Goal: Information Seeking & Learning: Check status

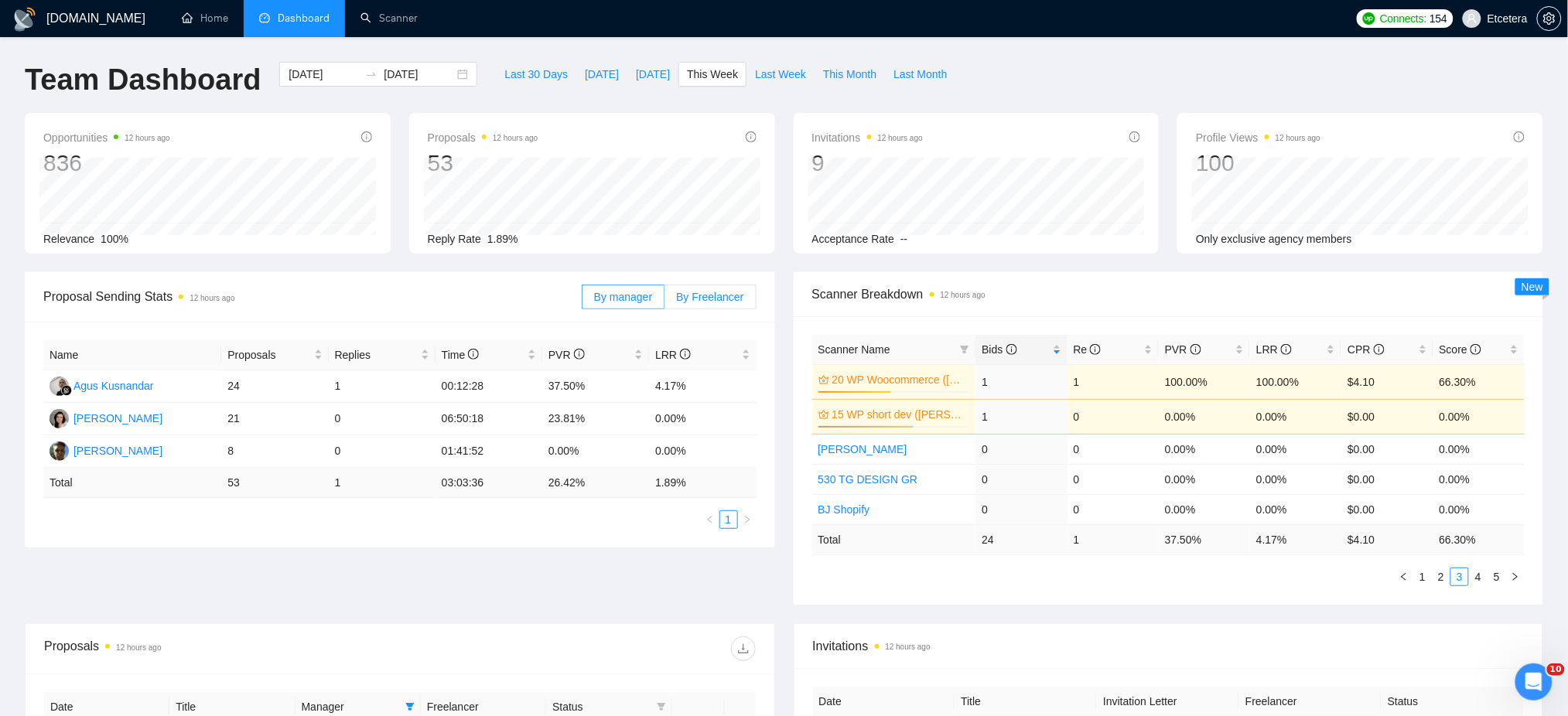
click at [701, 295] on span "By Freelancer" at bounding box center [710, 297] width 68 height 12
click at [665, 301] on input "By Freelancer" at bounding box center [665, 301] width 0 height 0
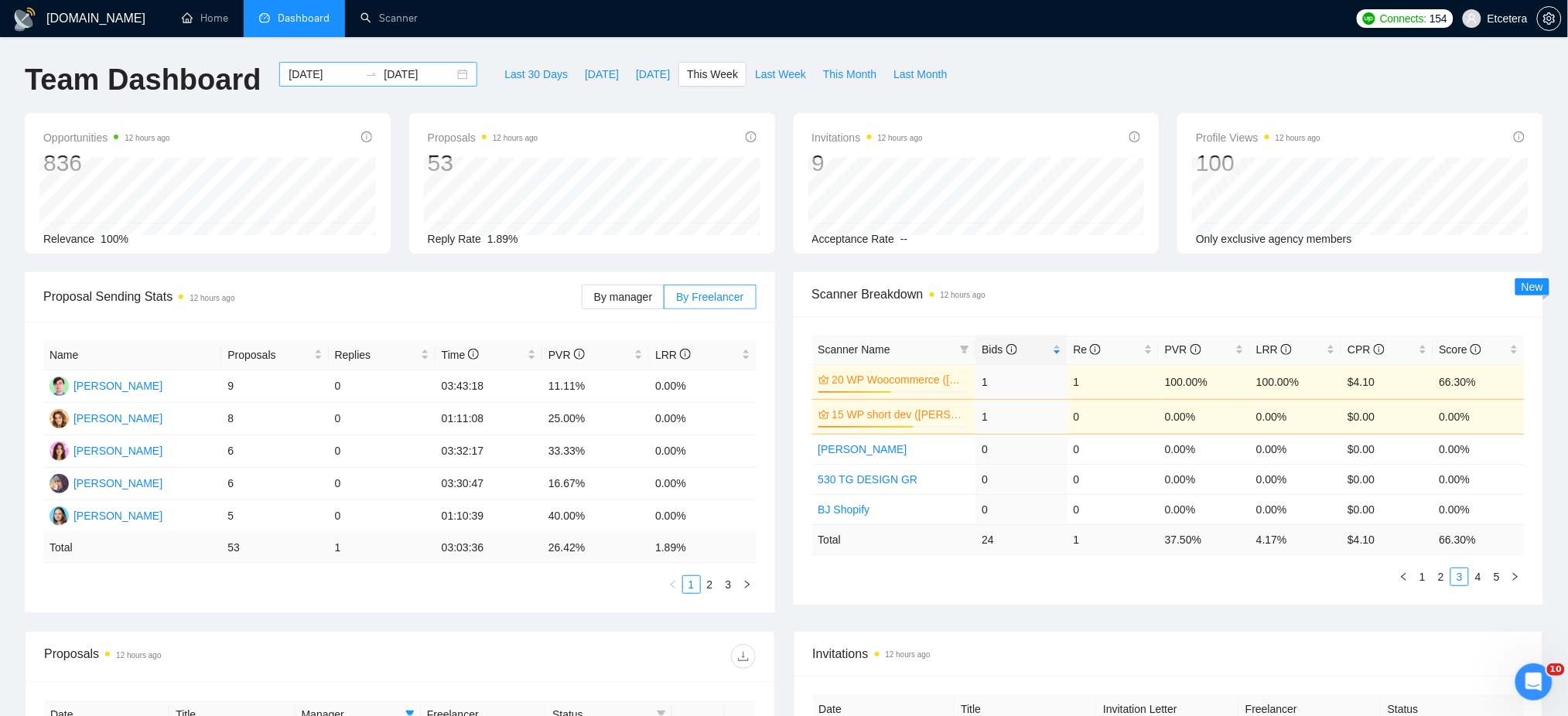
click at [456, 78] on div "[DATE] [DATE]" at bounding box center [377, 74] width 198 height 25
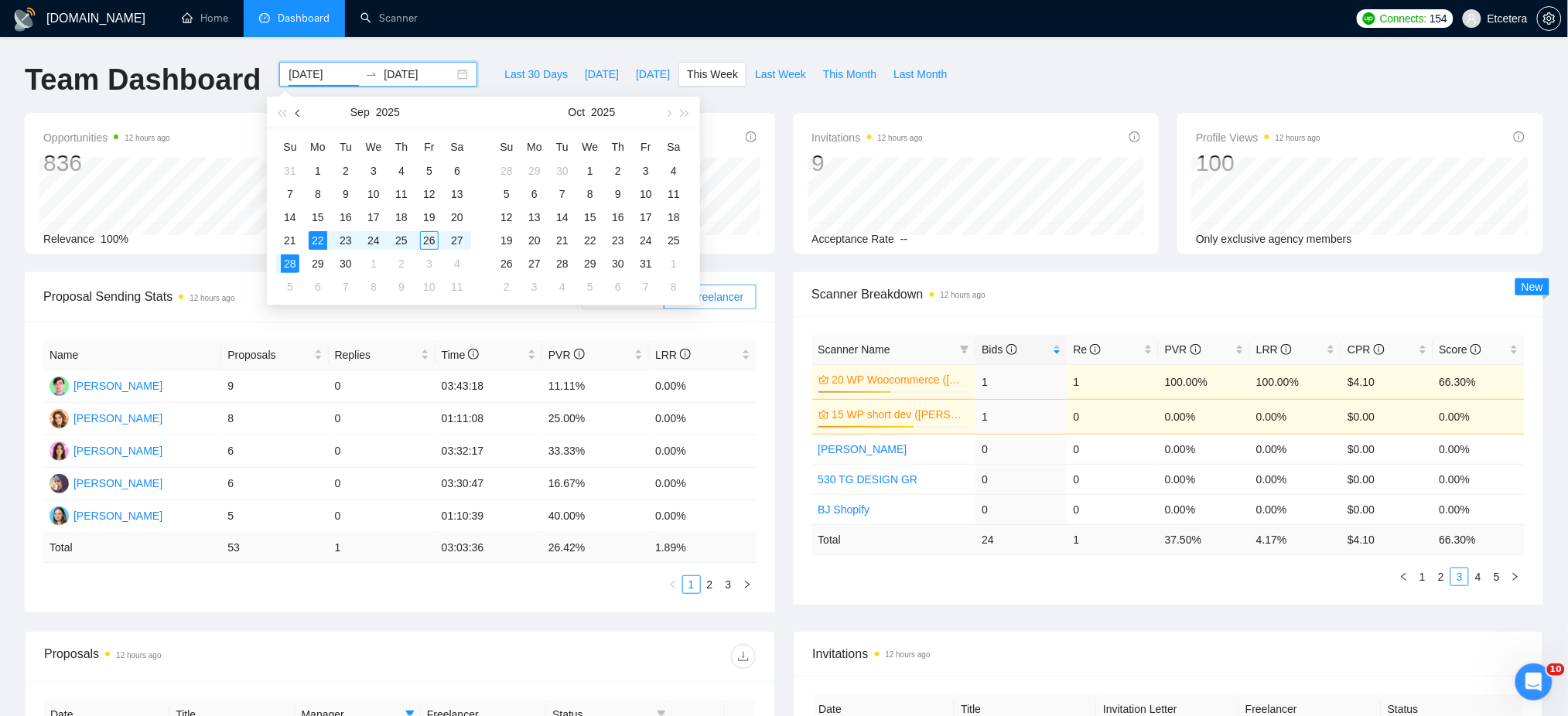
click at [294, 113] on button "button" at bounding box center [299, 112] width 17 height 31
click at [299, 117] on button "button" at bounding box center [299, 112] width 17 height 31
type input "[DATE]"
click at [431, 245] on div "25" at bounding box center [430, 240] width 19 height 19
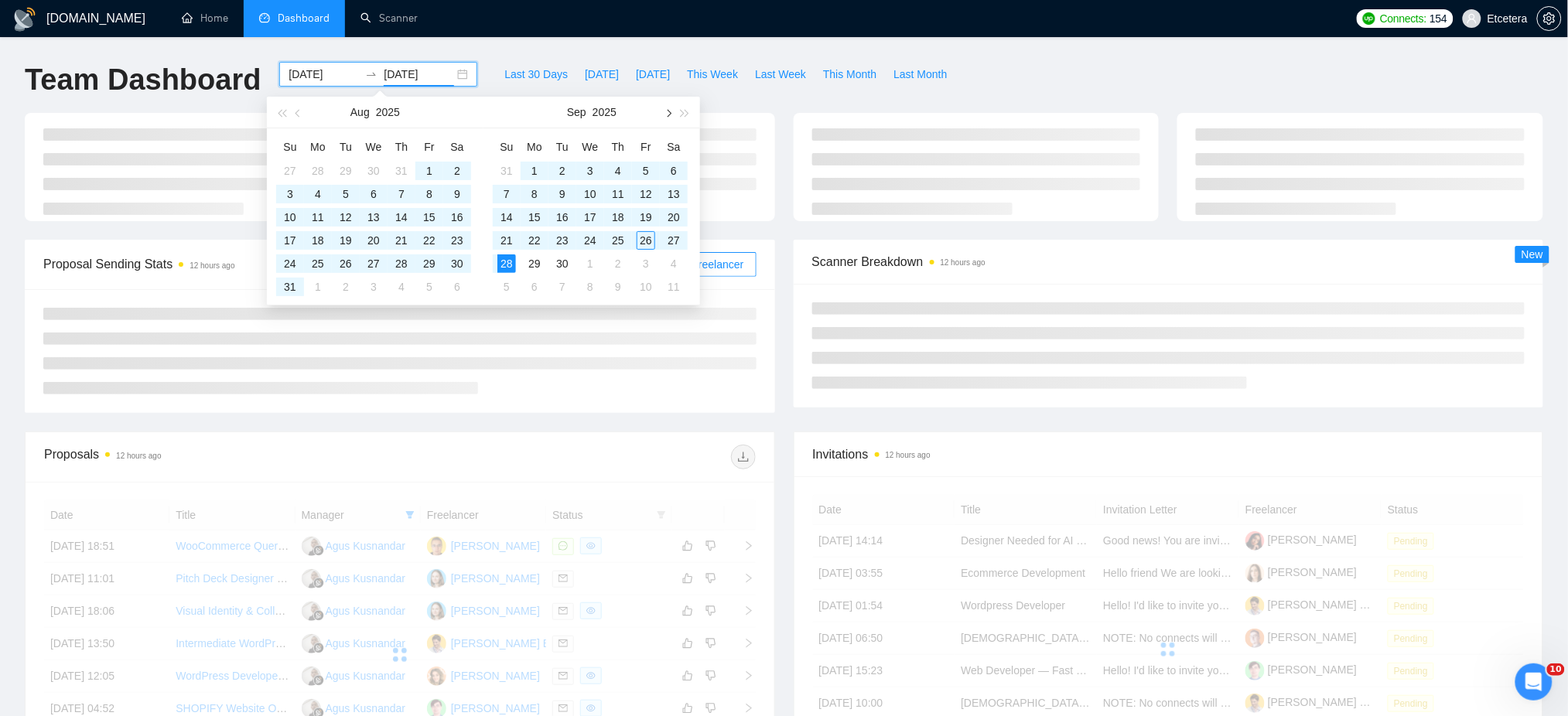
click at [668, 112] on span "button" at bounding box center [668, 112] width 8 height 8
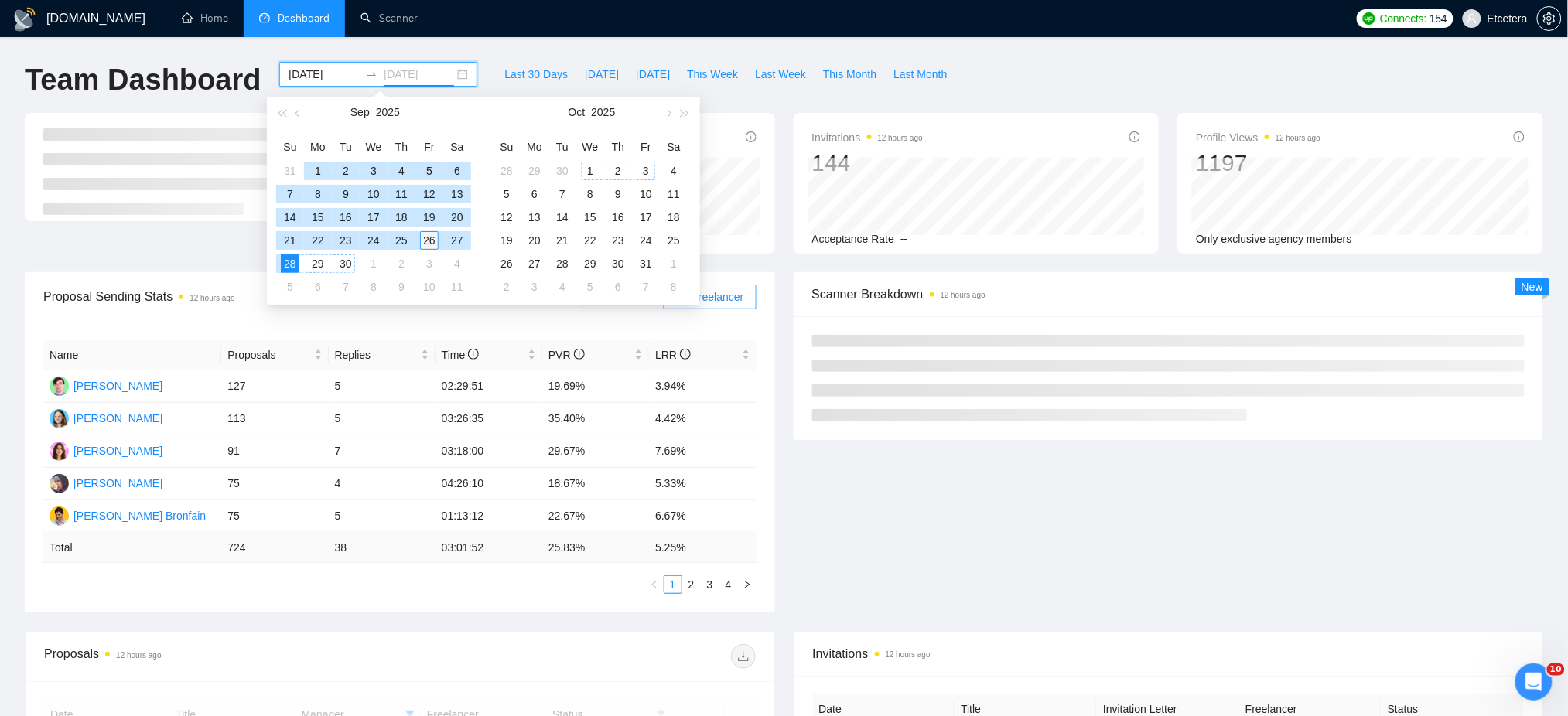
type input "[DATE]"
click at [431, 242] on div "26" at bounding box center [430, 240] width 19 height 19
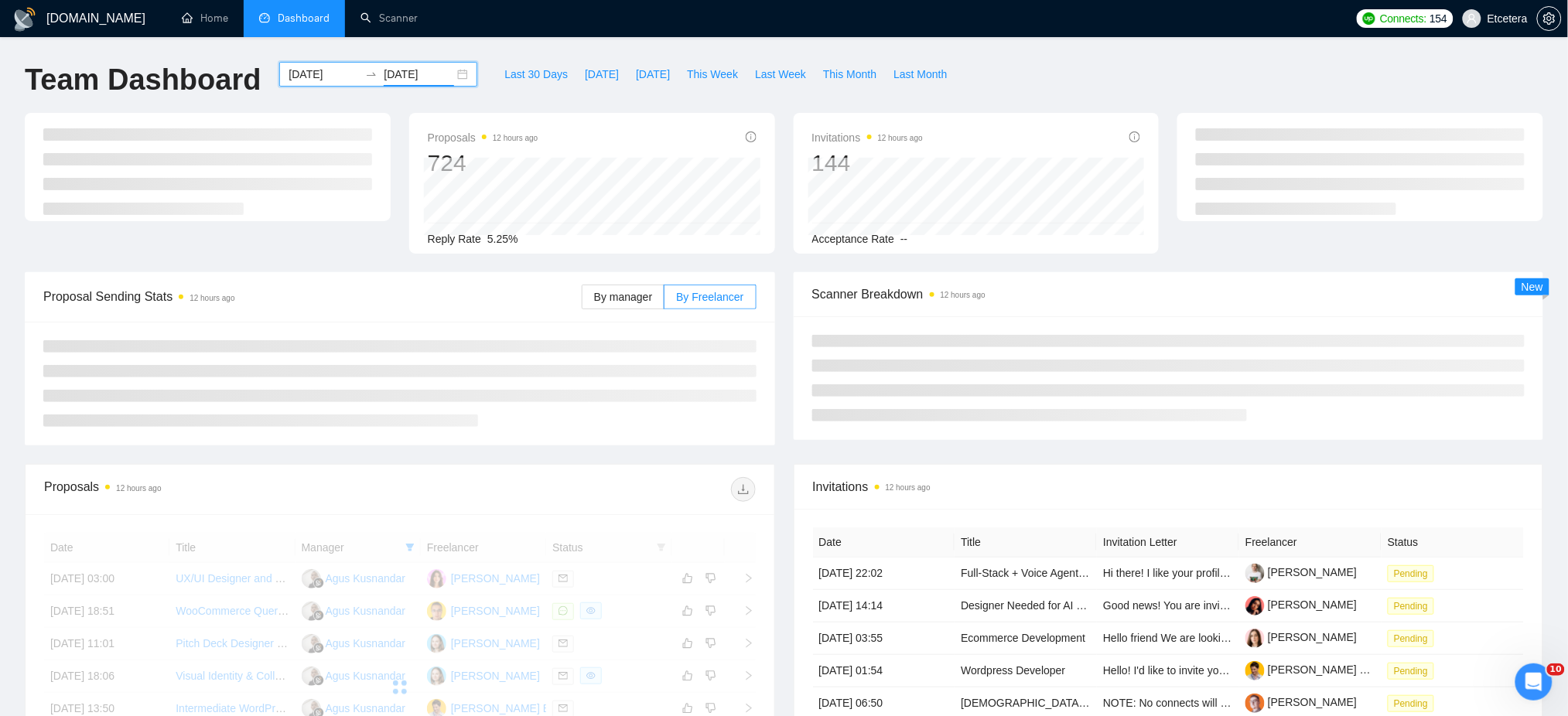
click at [1001, 74] on div "Team Dashboard [DATE] [DATE] Last 30 Days [DATE] [DATE] This Week Last Week Thi…" at bounding box center [784, 87] width 1537 height 51
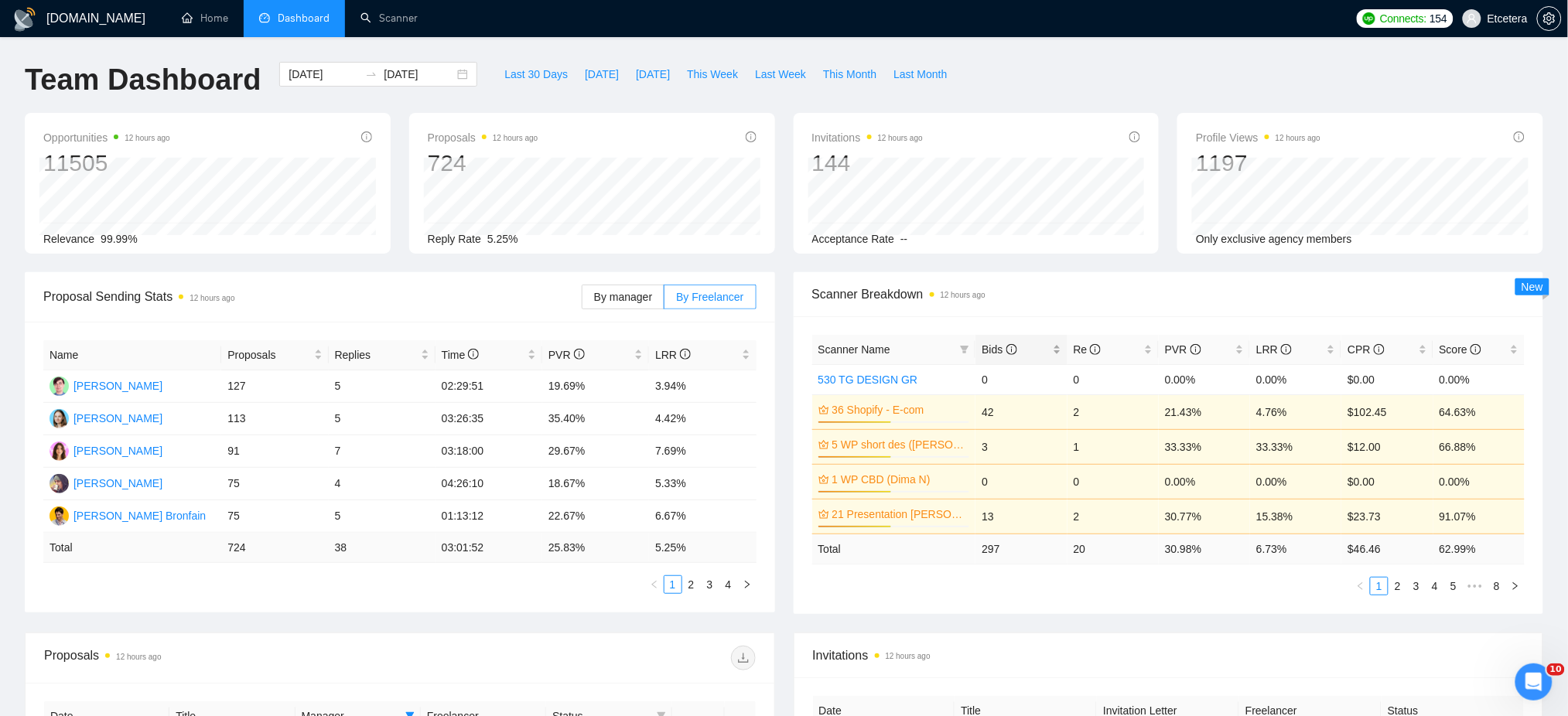
click at [1057, 346] on div "Bids" at bounding box center [1021, 350] width 79 height 17
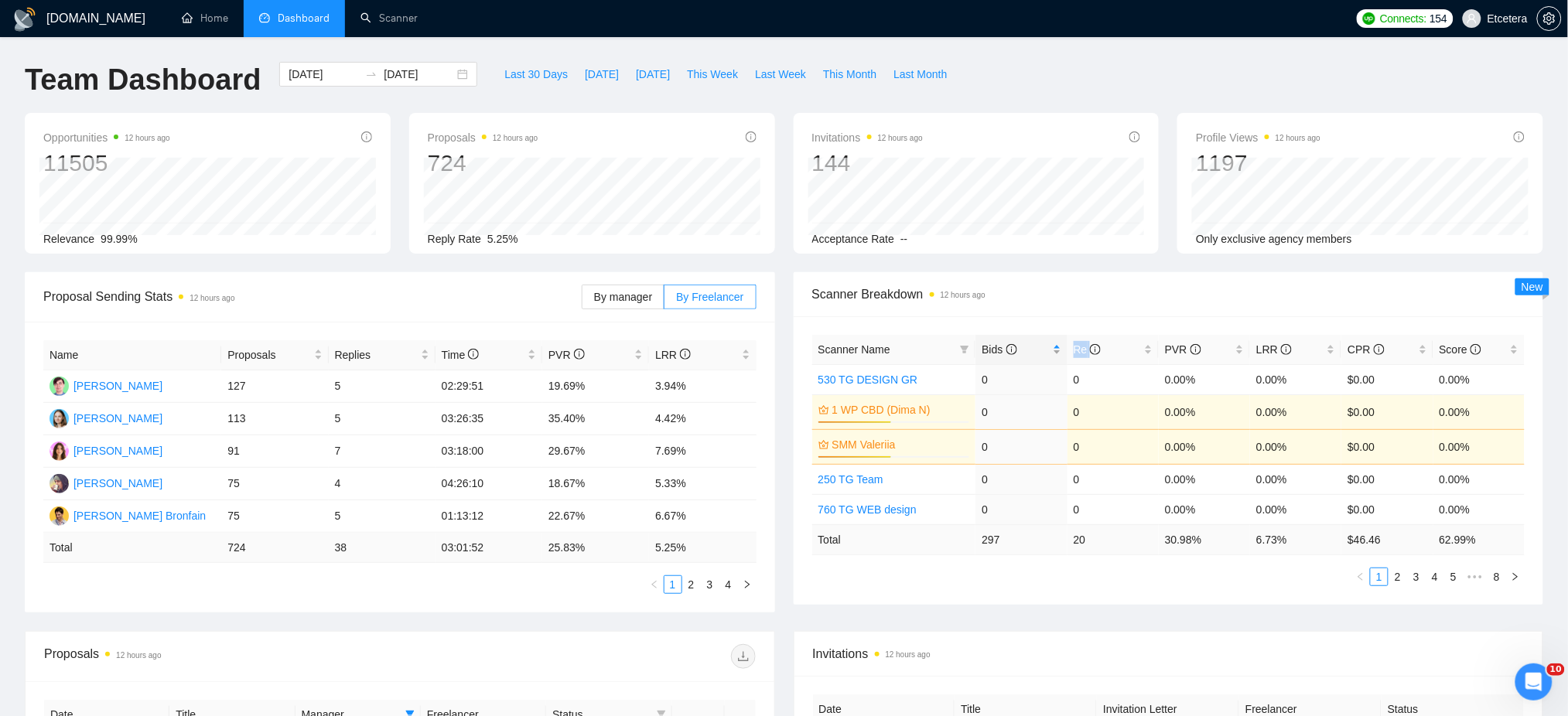
click at [1057, 346] on div "Bids" at bounding box center [1021, 350] width 79 height 17
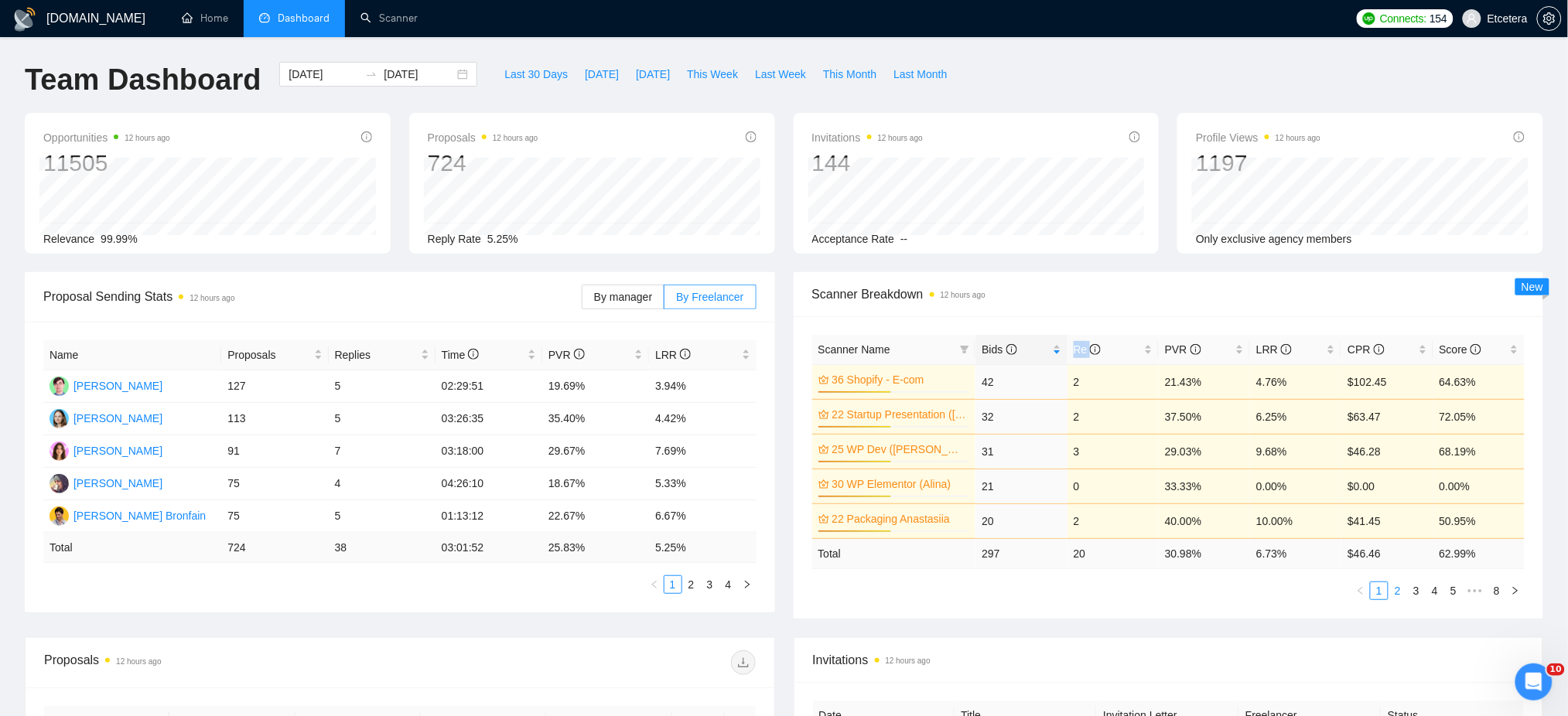
click at [1400, 585] on link "2" at bounding box center [1399, 591] width 17 height 17
click at [443, 73] on div "[DATE] [DATE]" at bounding box center [377, 74] width 198 height 25
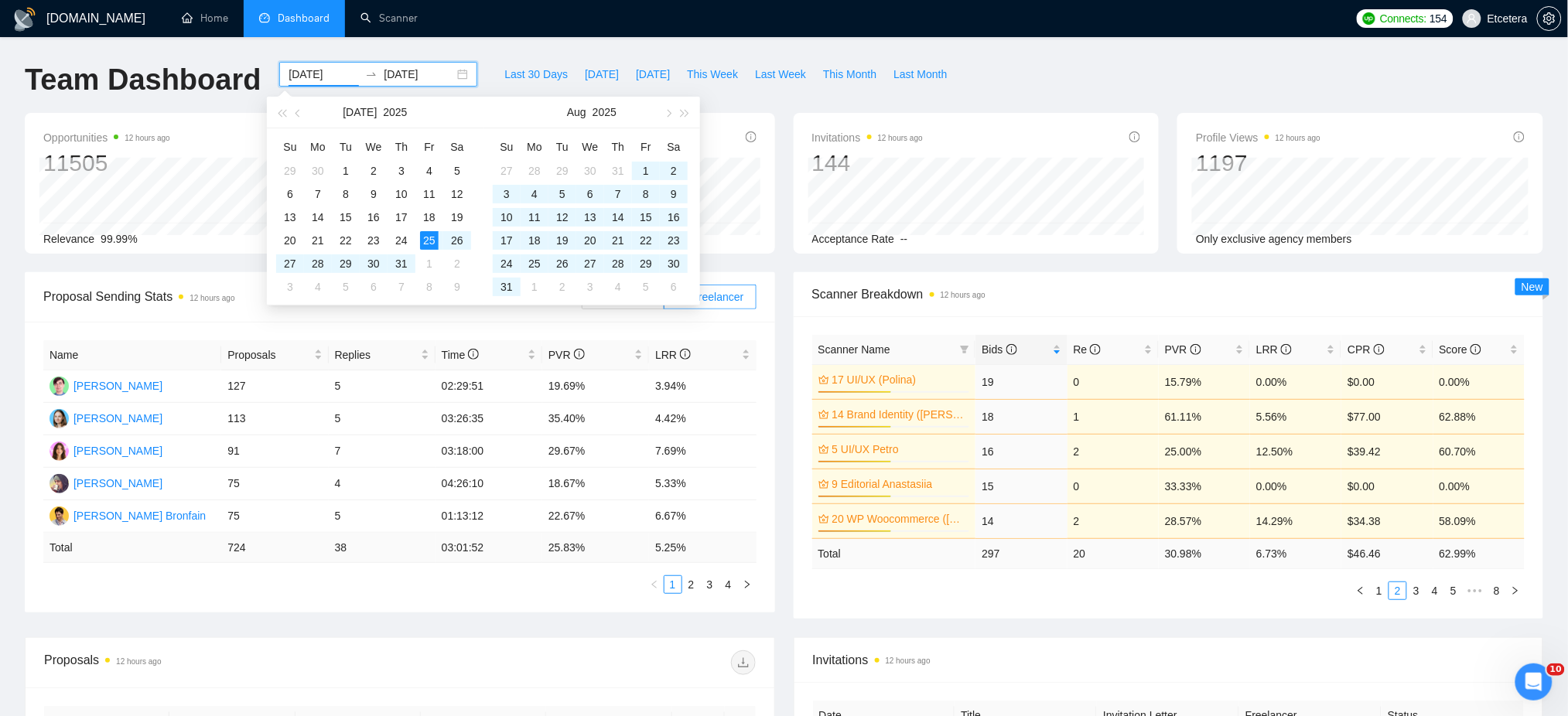
drag, startPoint x: 310, startPoint y: 74, endPoint x: 314, endPoint y: 87, distance: 13.6
click at [312, 74] on input "[DATE]" at bounding box center [324, 74] width 70 height 17
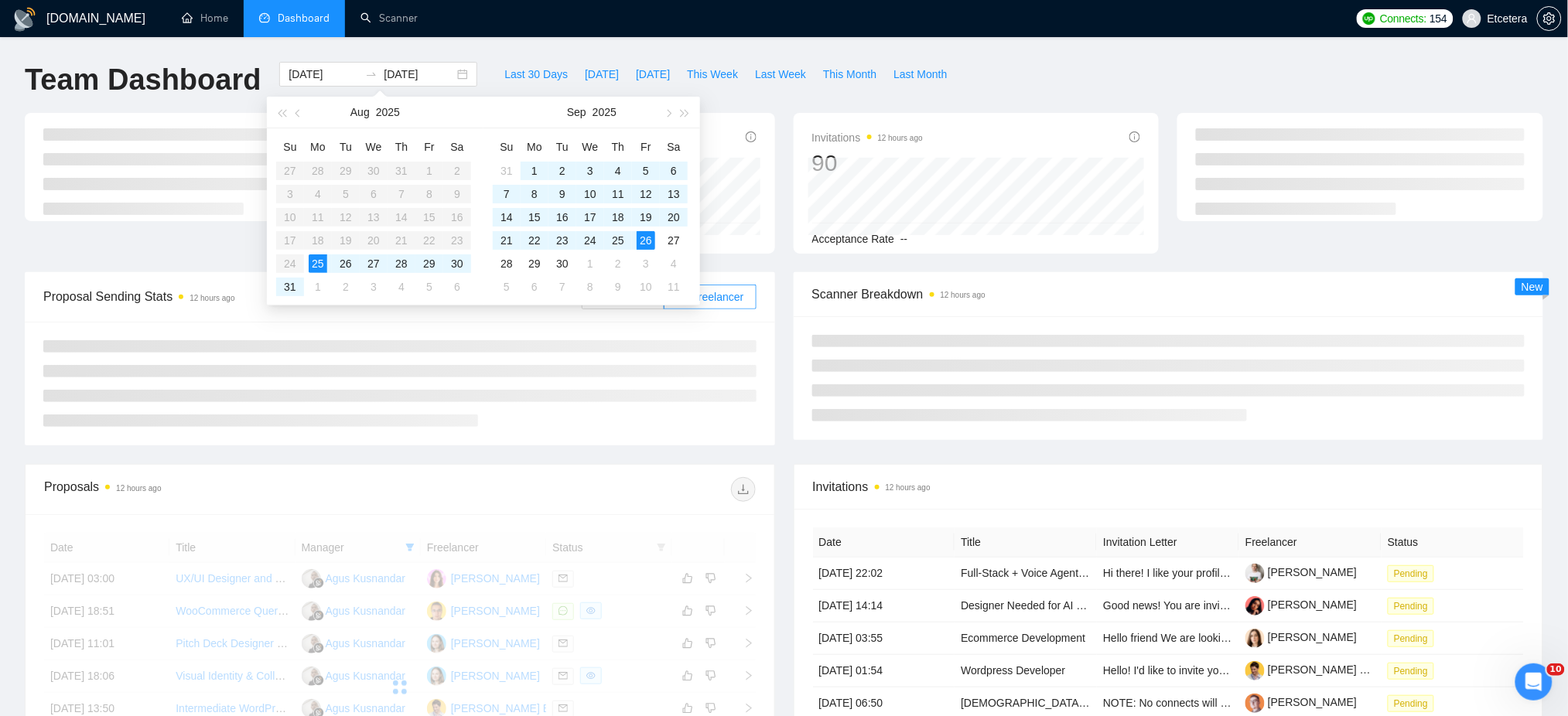
click at [992, 71] on div "Team Dashboard [DATE] [DATE] Last 30 Days [DATE] [DATE] This Week Last Week Thi…" at bounding box center [784, 87] width 1537 height 51
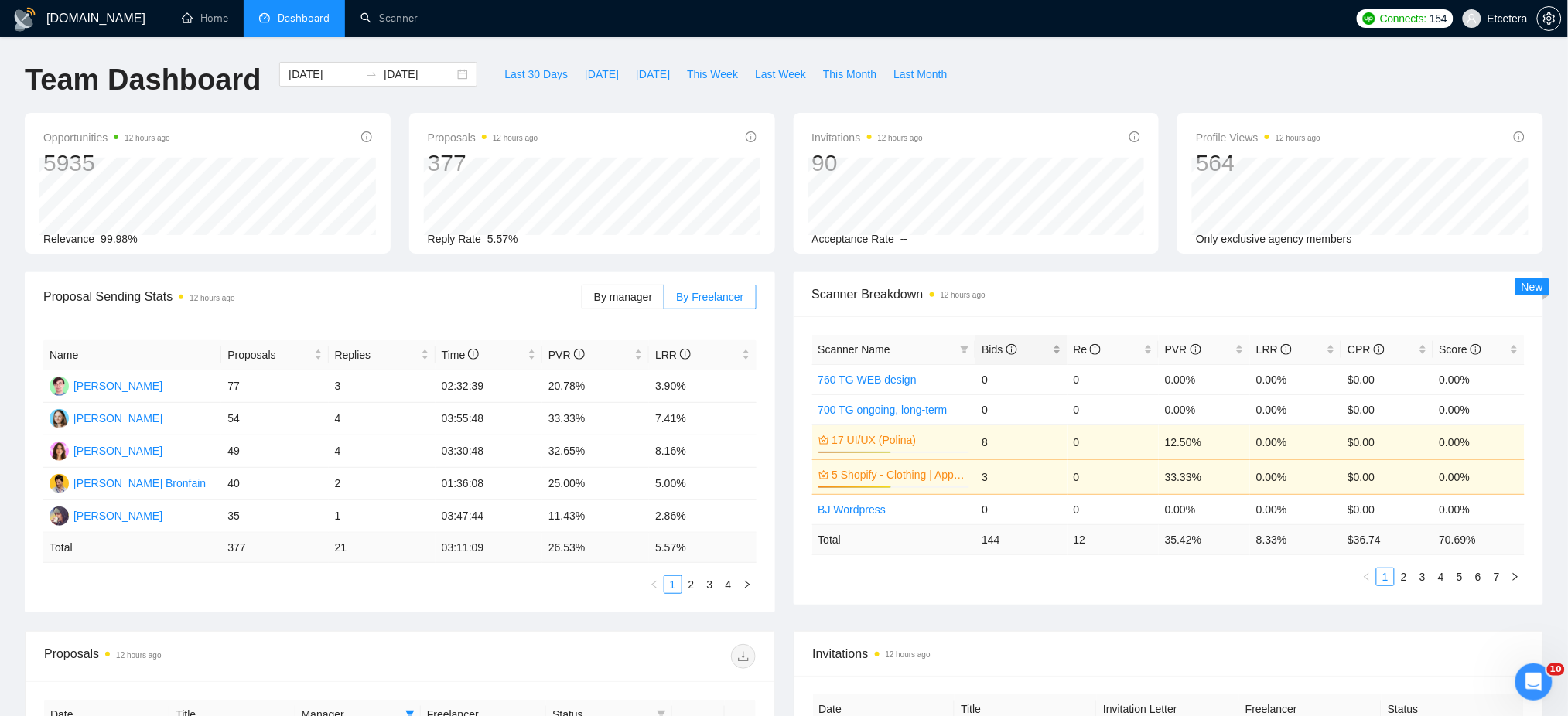
click at [1059, 346] on div "Bids" at bounding box center [1021, 350] width 79 height 17
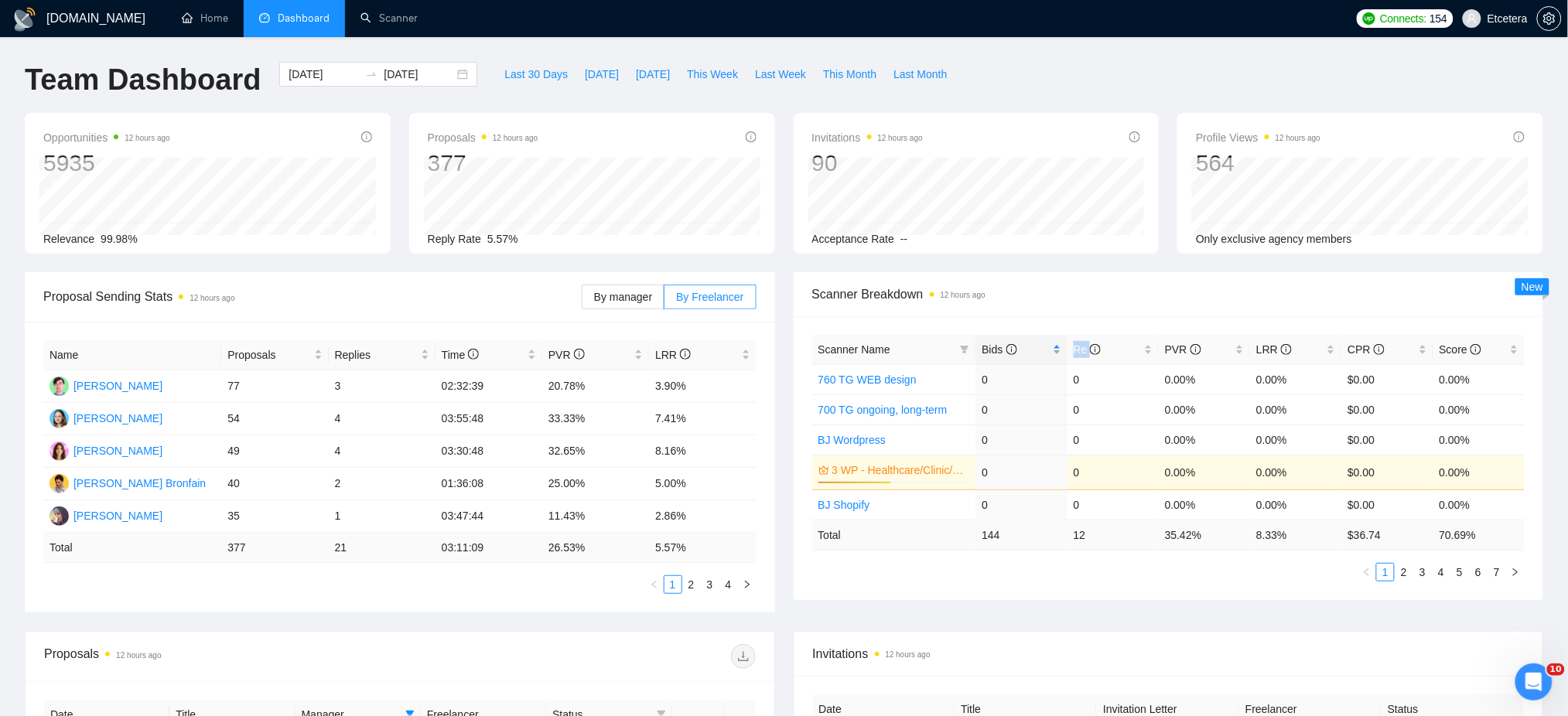
click at [1059, 346] on div "Bids" at bounding box center [1021, 350] width 79 height 17
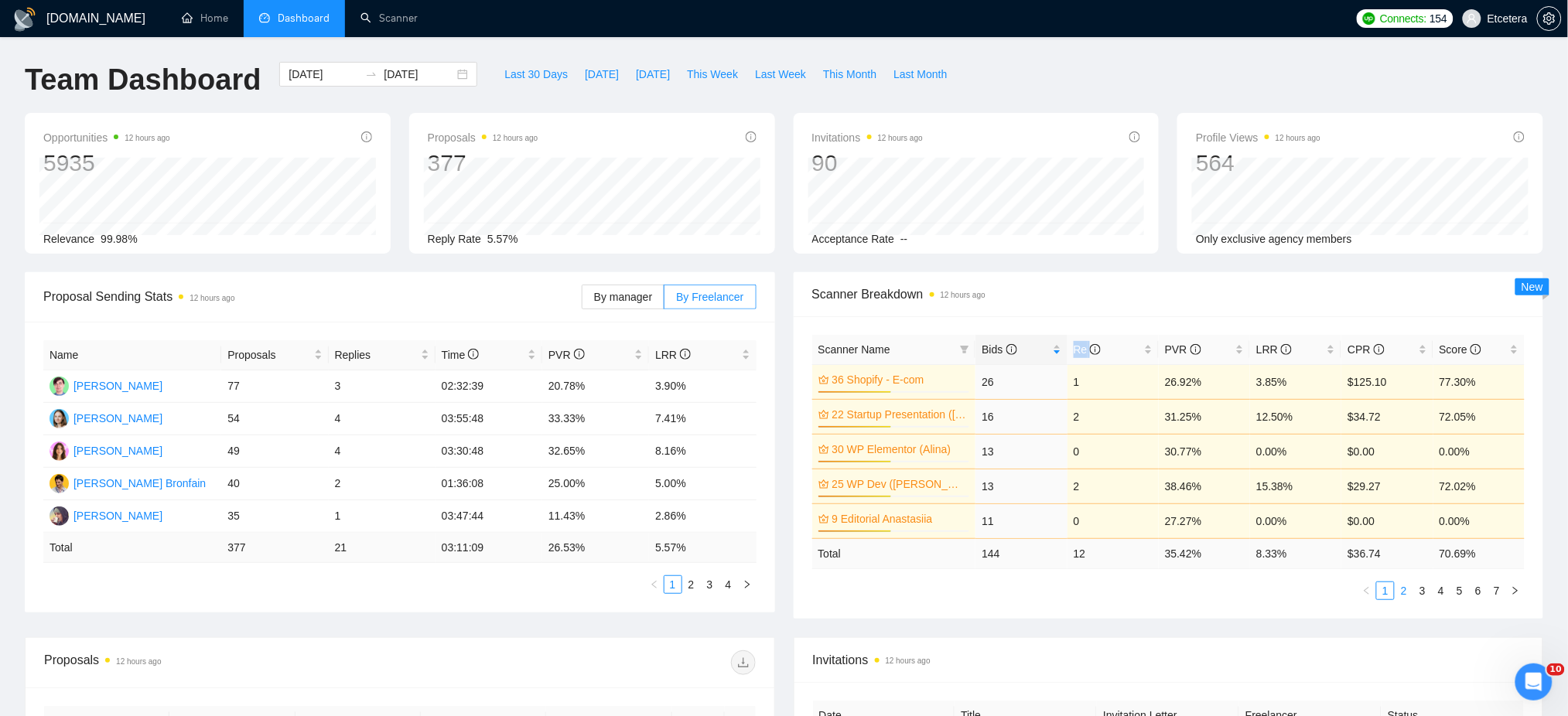
click at [1405, 585] on link "2" at bounding box center [1405, 591] width 17 height 17
click at [1419, 592] on link "3" at bounding box center [1422, 591] width 17 height 17
click at [315, 71] on input "[DATE]" at bounding box center [324, 74] width 70 height 17
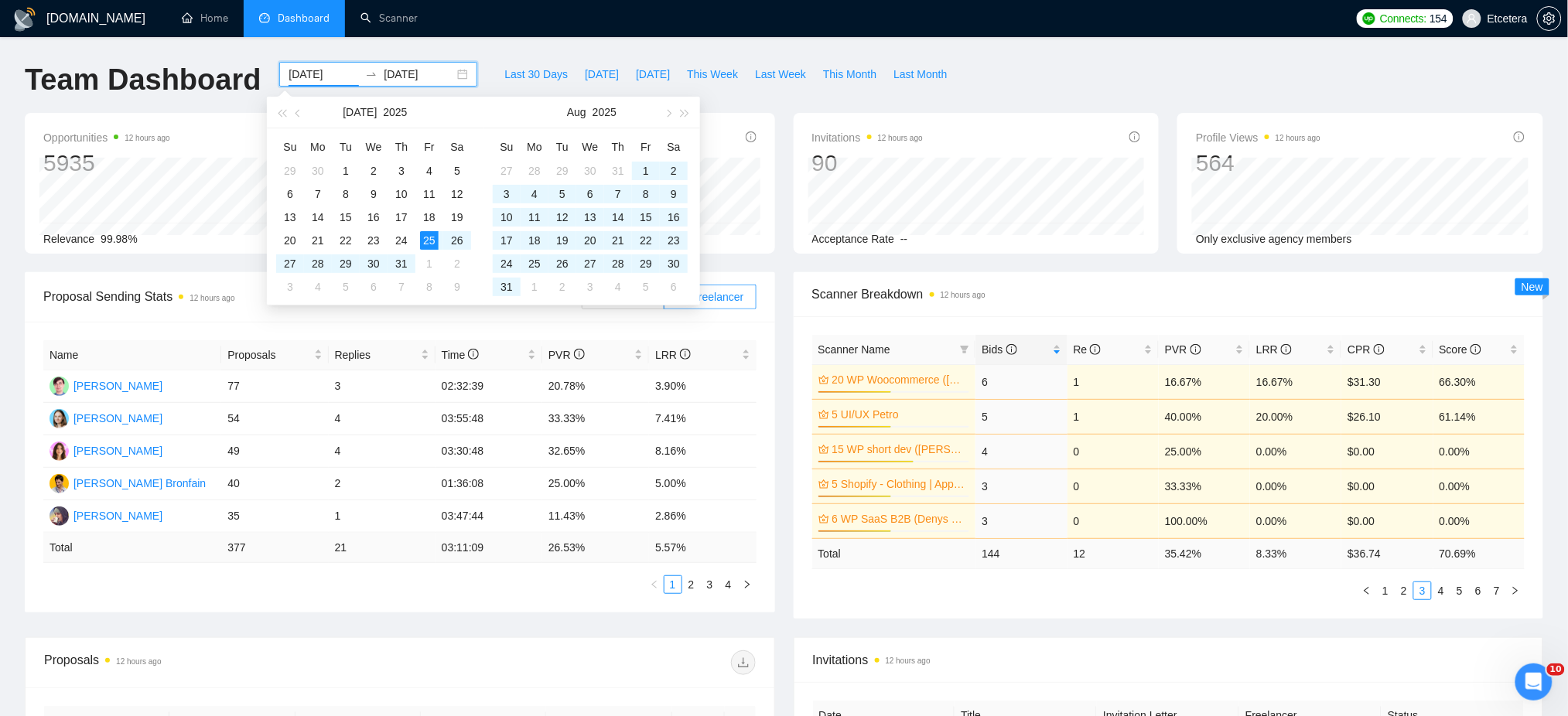
type input "[DATE]"
click at [413, 81] on input "[DATE]" at bounding box center [419, 74] width 70 height 17
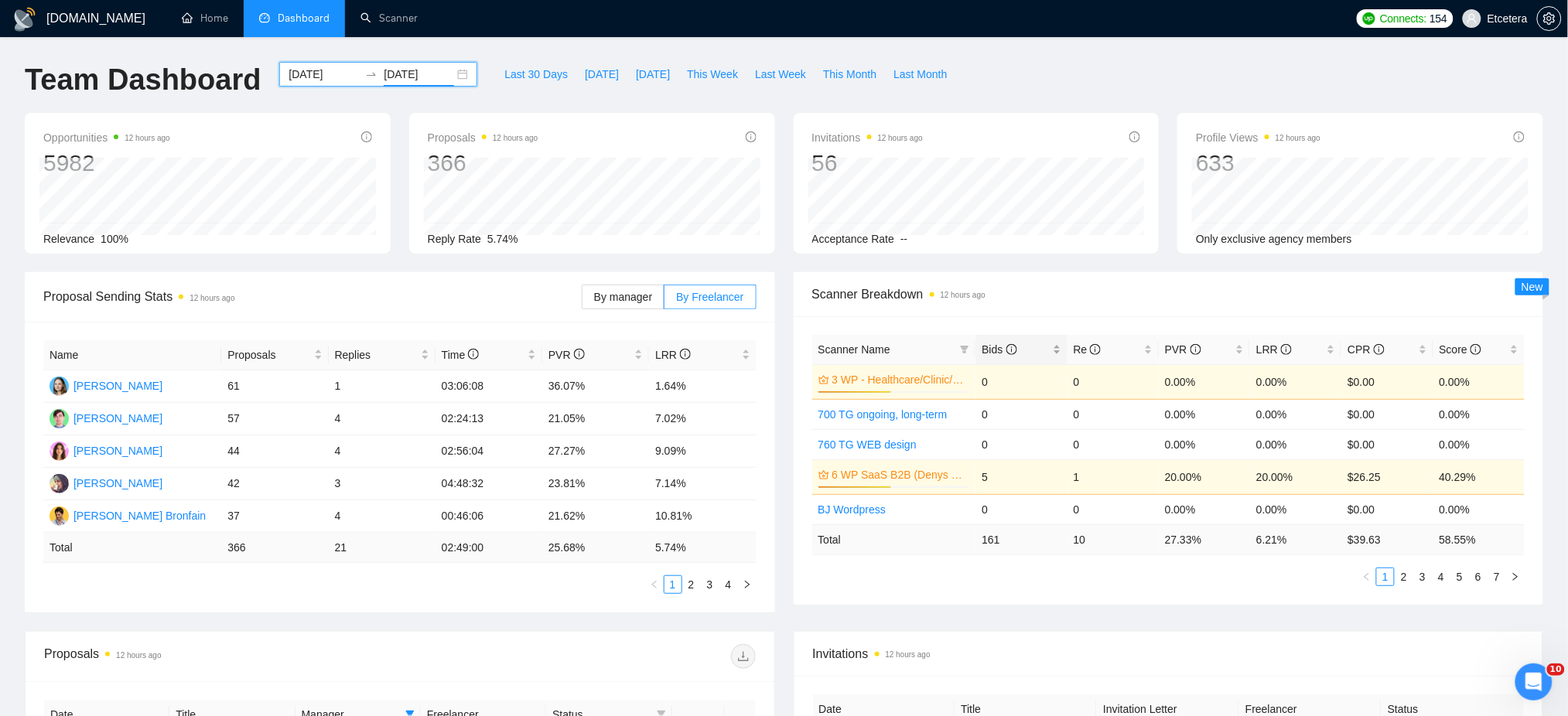
type input "[DATE]"
click at [1059, 346] on div "Bids" at bounding box center [1021, 350] width 79 height 17
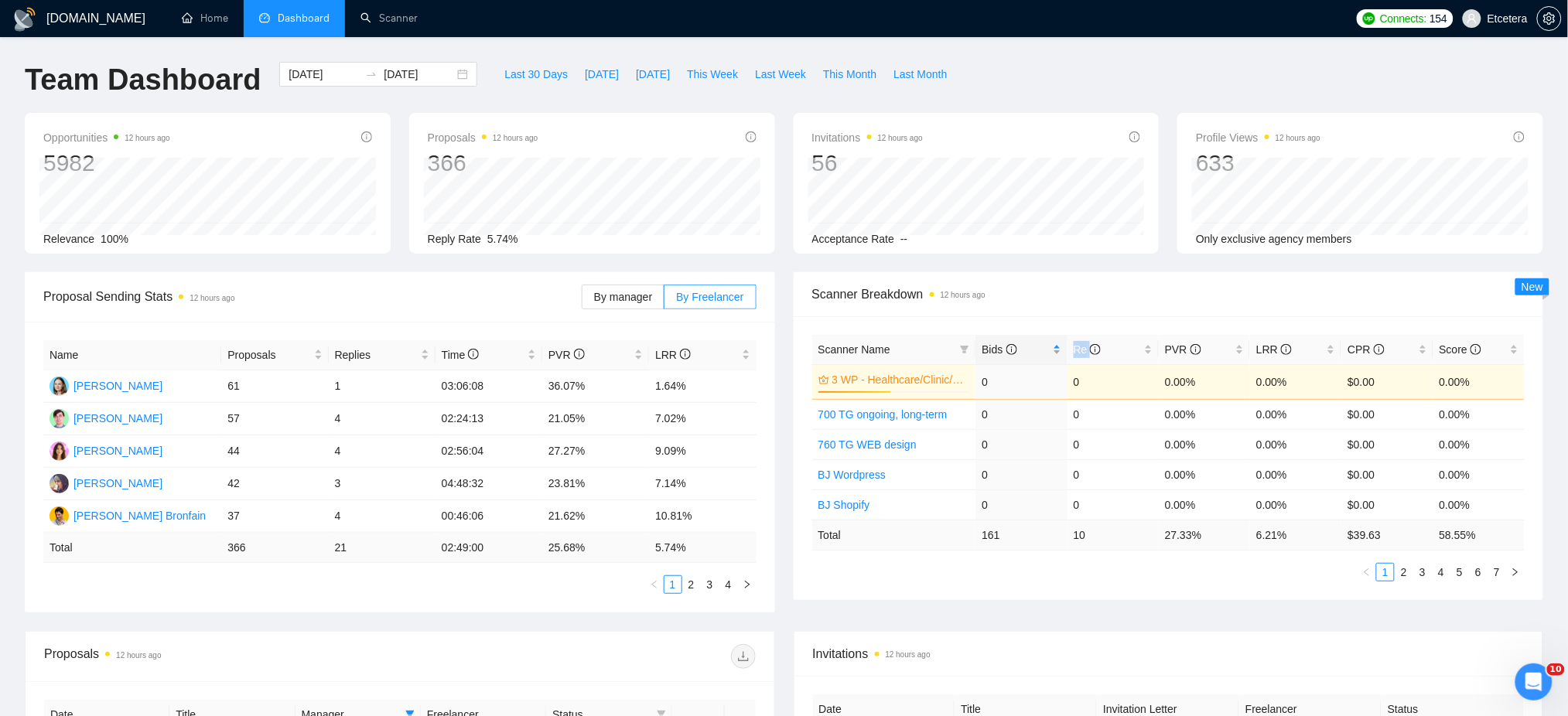
click at [1059, 346] on div "Bids" at bounding box center [1021, 350] width 79 height 17
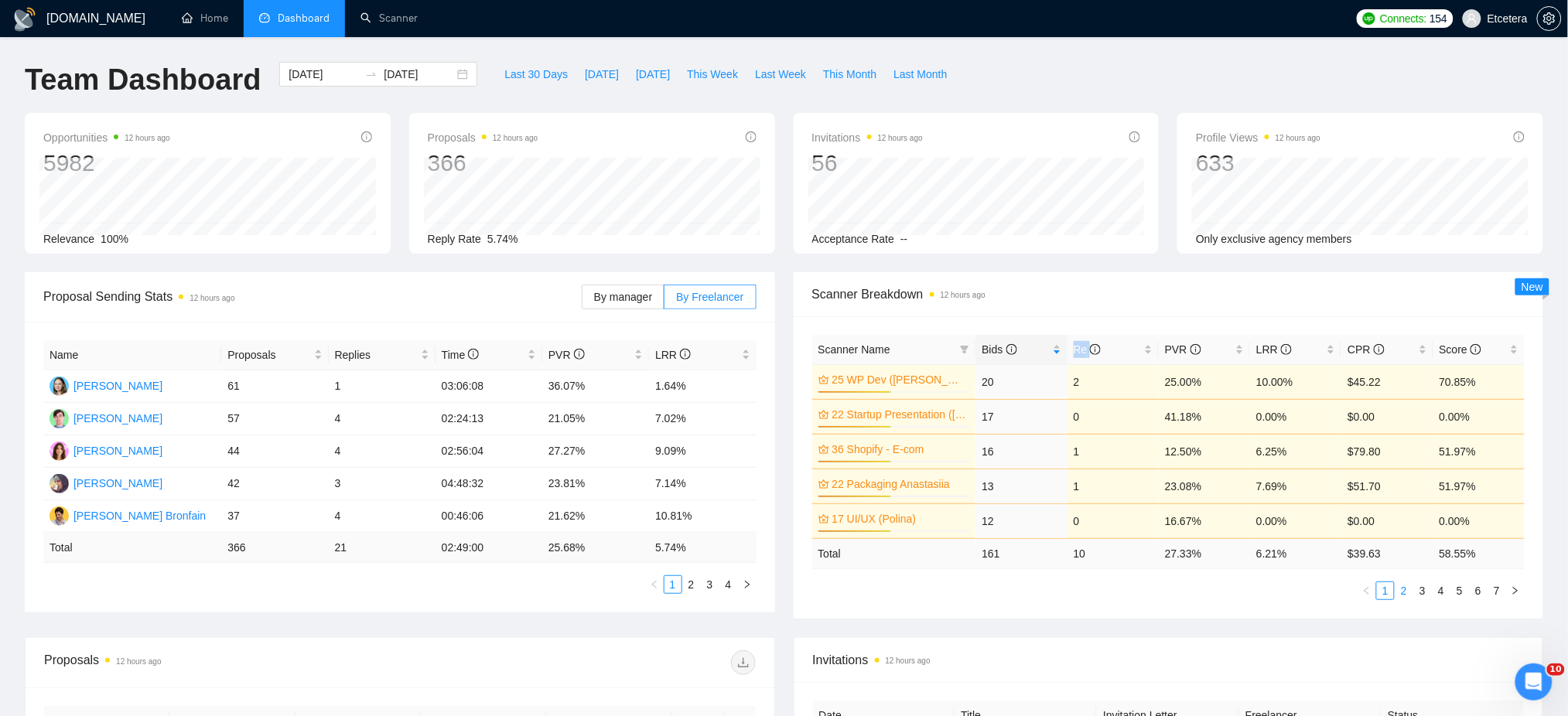
click at [1405, 590] on link "2" at bounding box center [1405, 591] width 17 height 17
click at [710, 73] on span "This Week" at bounding box center [713, 74] width 51 height 17
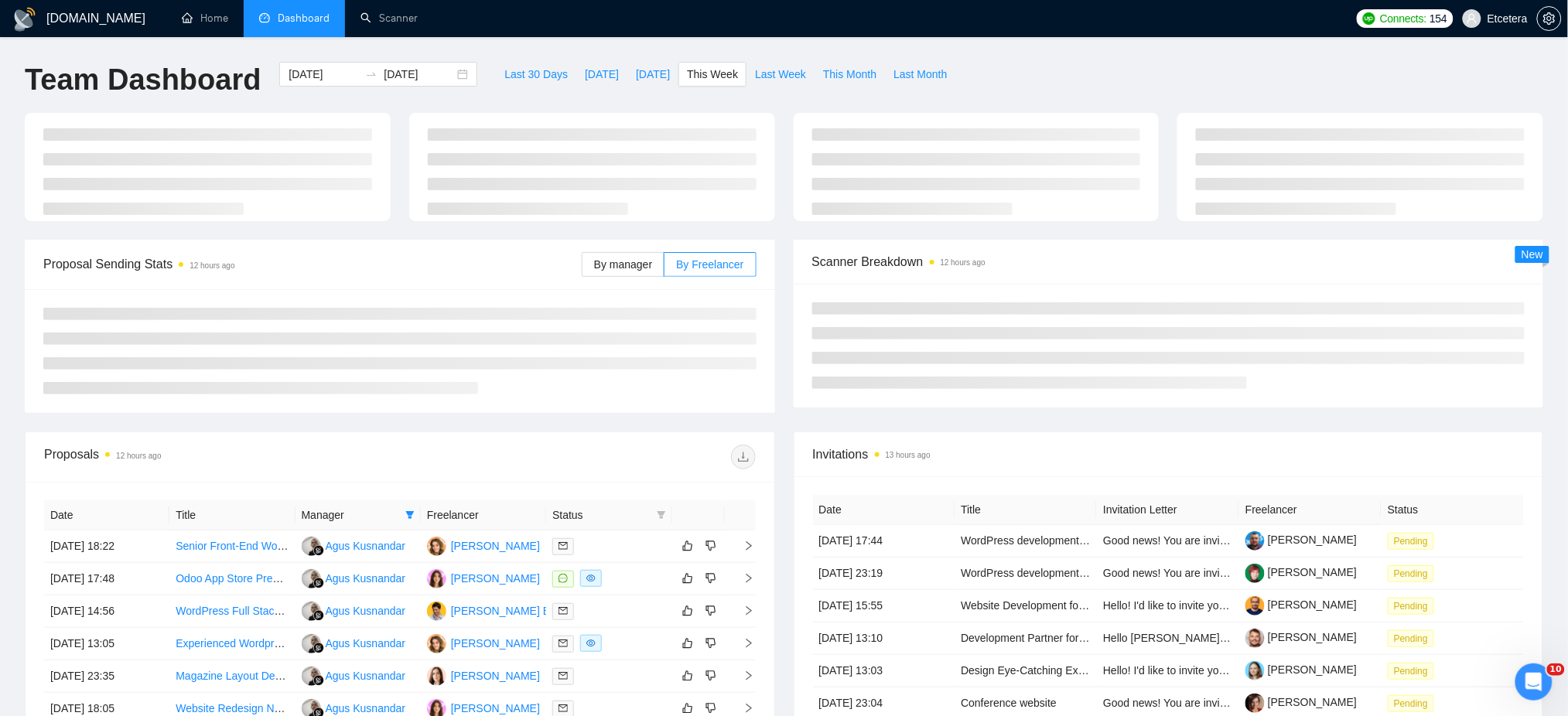
type input "[DATE]"
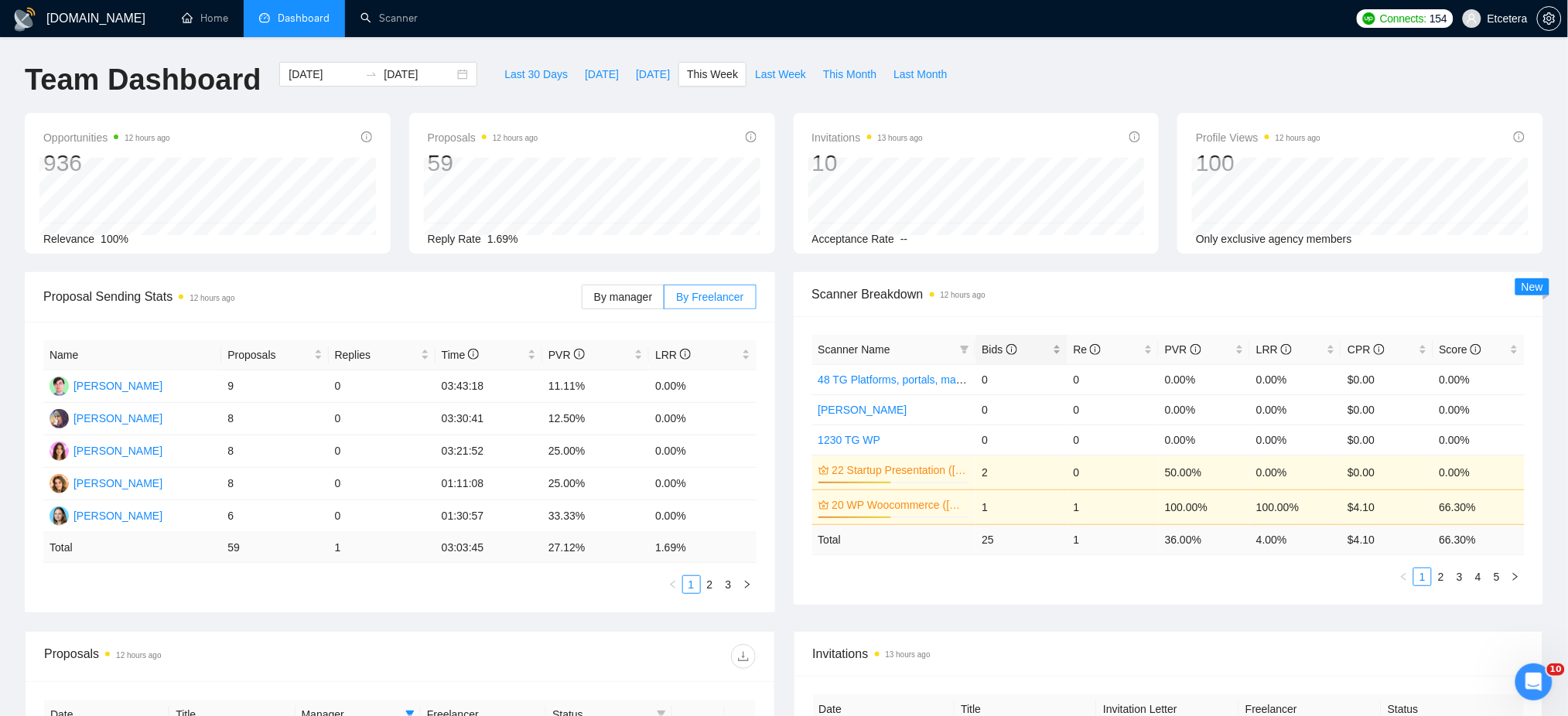
click at [1057, 343] on div "Bids" at bounding box center [1021, 350] width 79 height 17
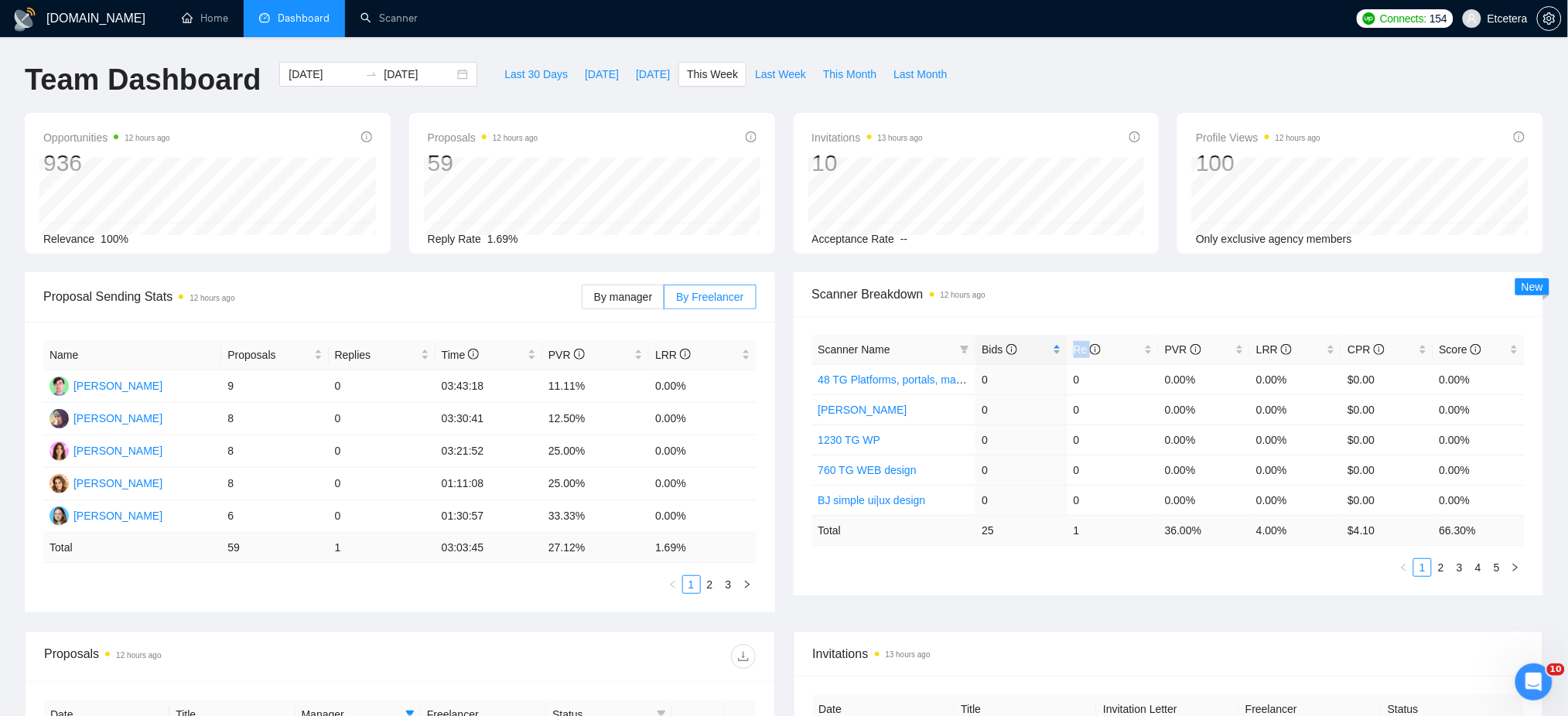
click at [1057, 343] on div "Bids" at bounding box center [1021, 350] width 79 height 17
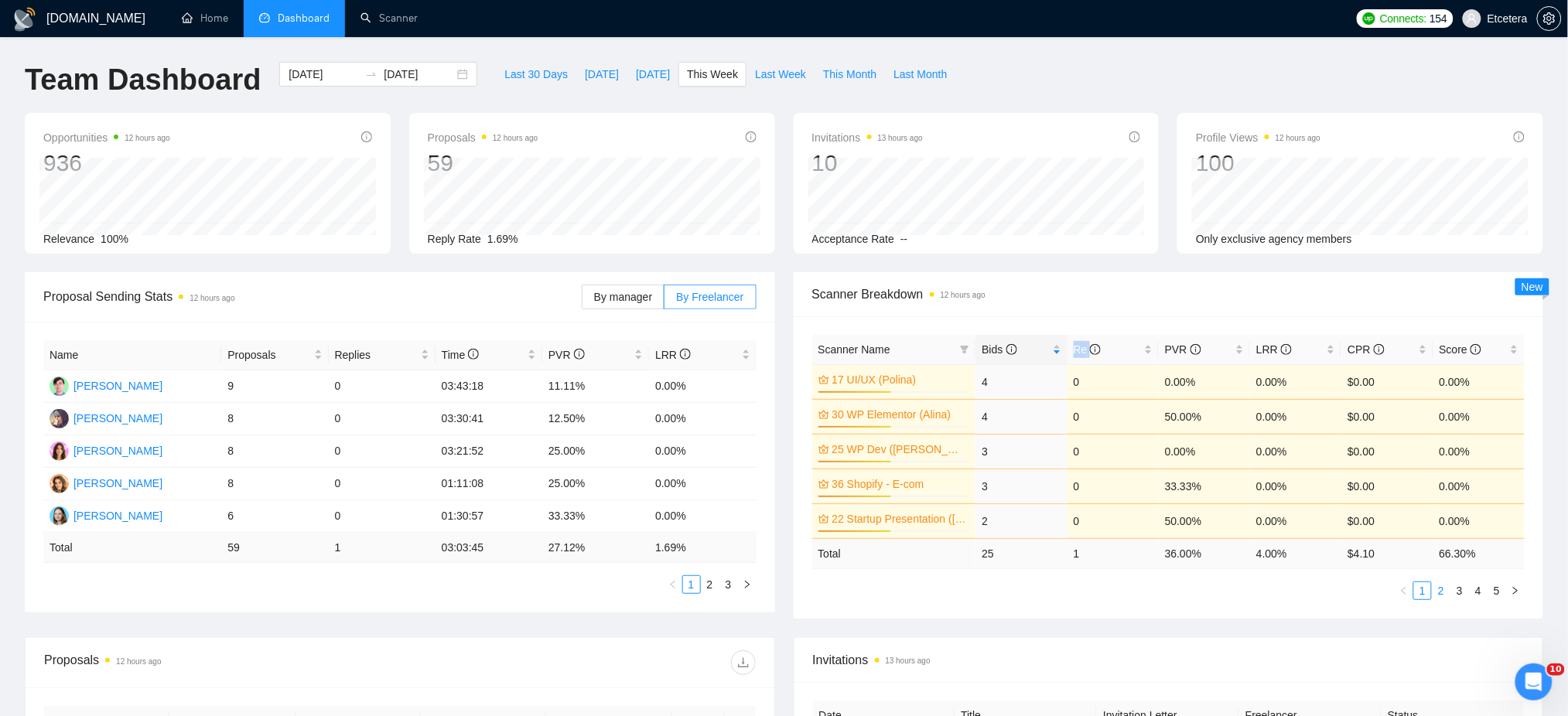
click at [1445, 589] on link "2" at bounding box center [1441, 591] width 17 height 17
click at [1420, 592] on link "1" at bounding box center [1422, 591] width 17 height 17
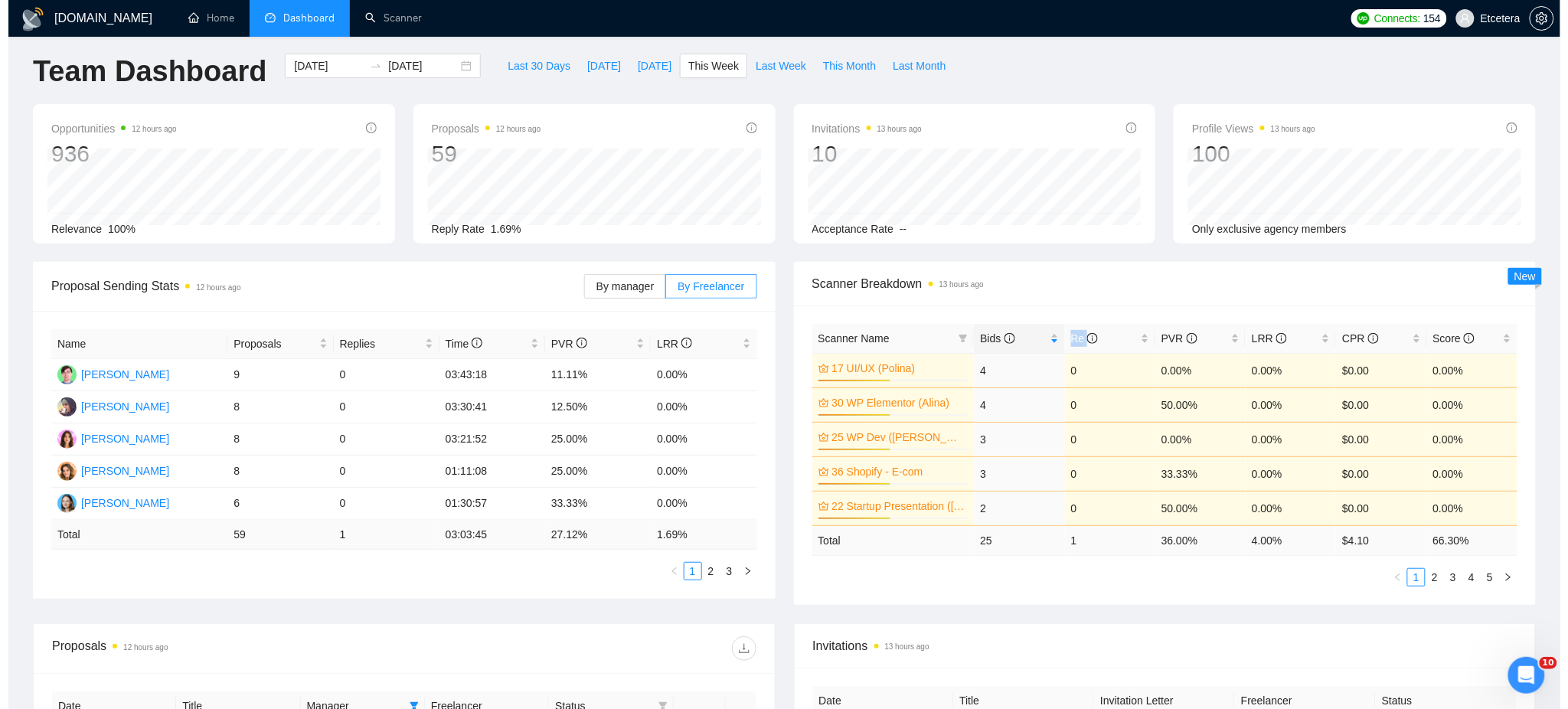
scroll to position [510, 0]
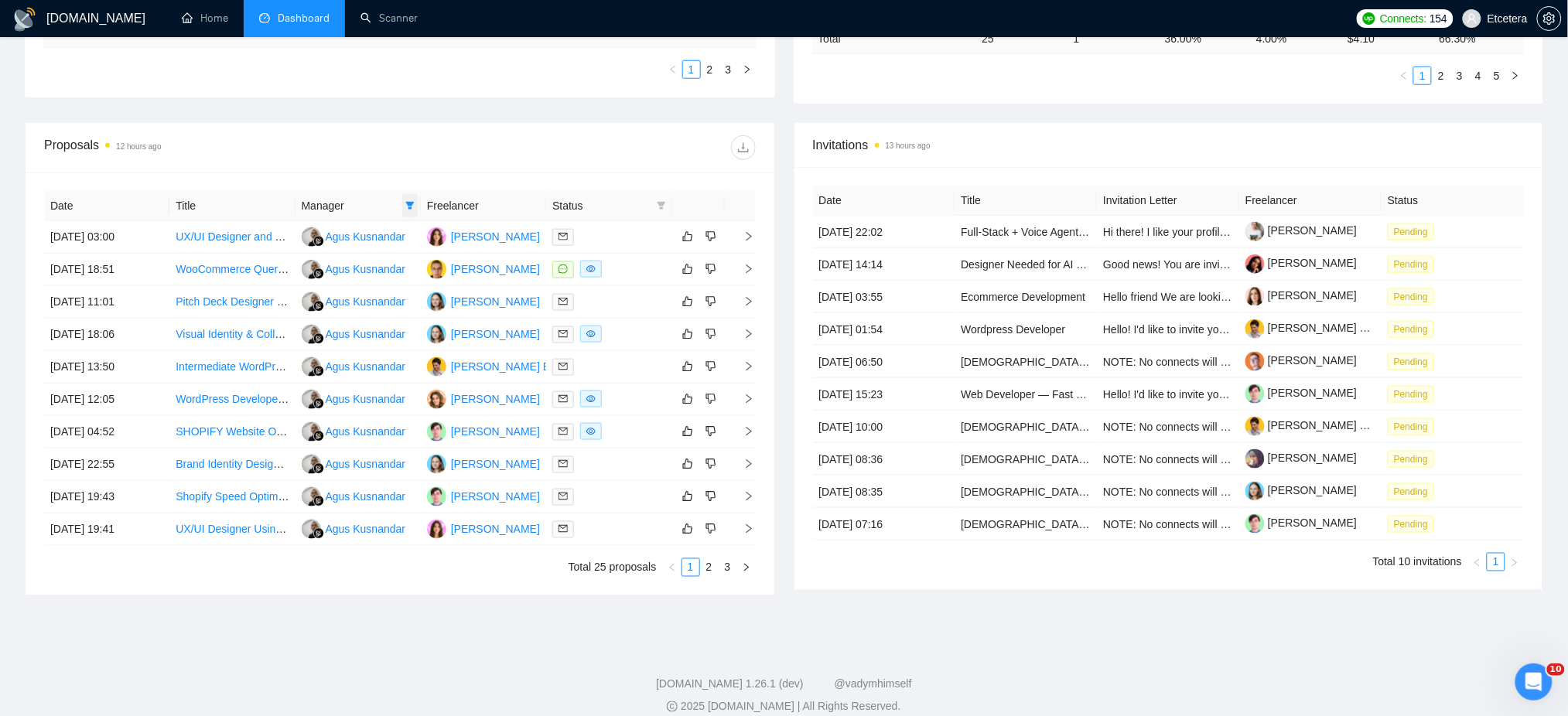
click at [415, 203] on span at bounding box center [410, 205] width 15 height 23
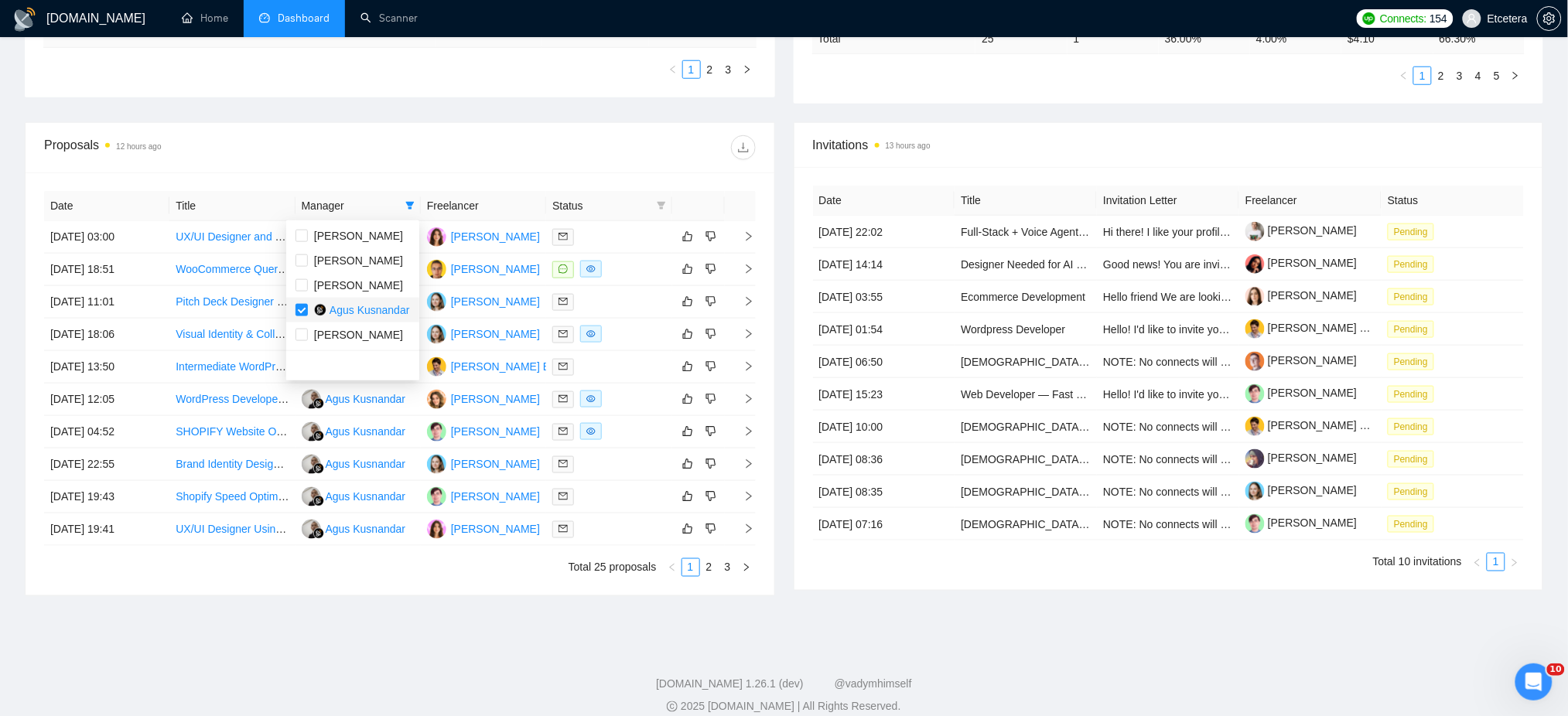
click at [335, 305] on span "Agus Kusnandar" at bounding box center [370, 310] width 80 height 12
checkbox input "false"
click at [351, 229] on span "[PERSON_NAME]" at bounding box center [359, 235] width 89 height 12
checkbox input "true"
click at [465, 165] on div "Proposals 12 hours ago" at bounding box center [401, 148] width 712 height 50
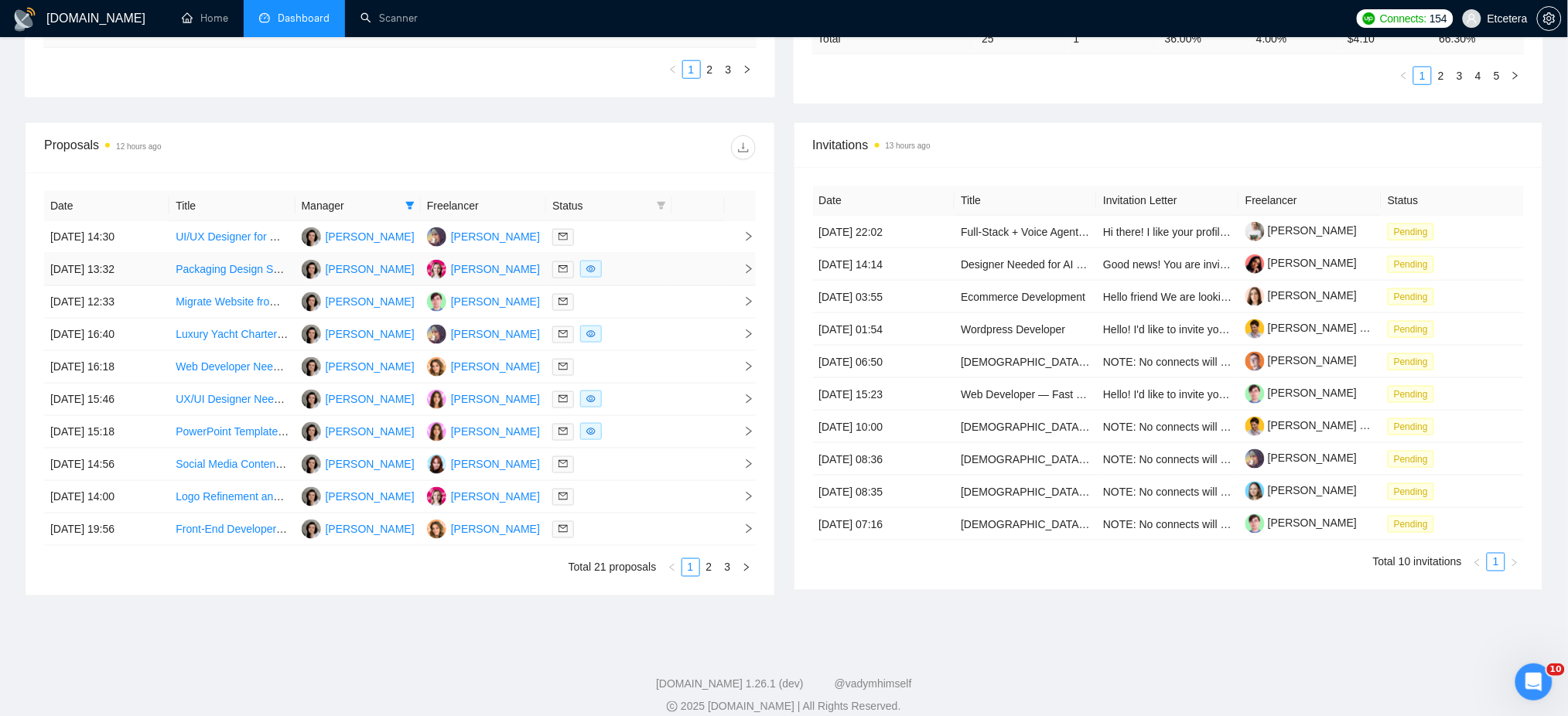
click at [656, 263] on div at bounding box center [609, 269] width 113 height 18
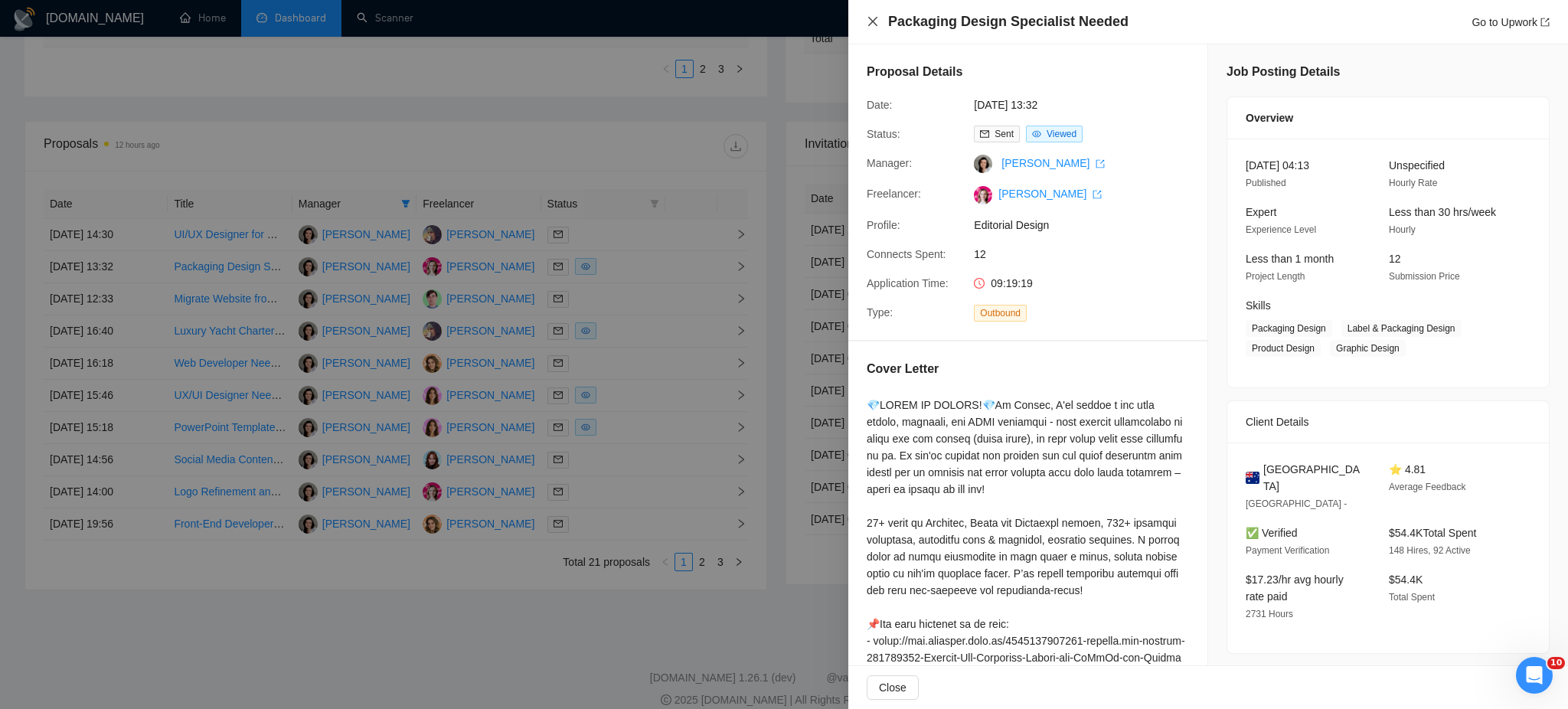
click at [873, 20] on icon "close" at bounding box center [873, 21] width 9 height 9
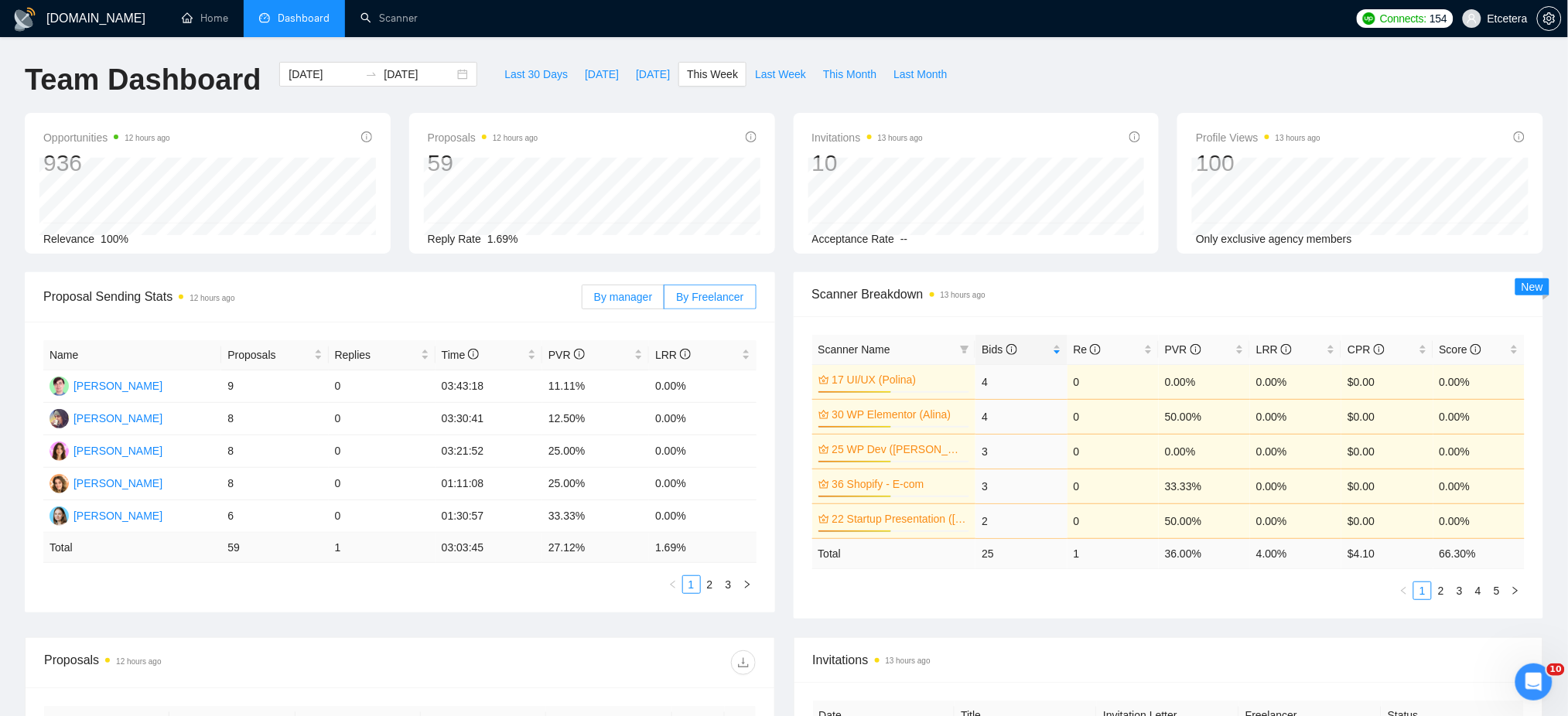
click at [625, 294] on span "By manager" at bounding box center [623, 297] width 58 height 12
click at [583, 301] on input "By manager" at bounding box center [583, 301] width 0 height 0
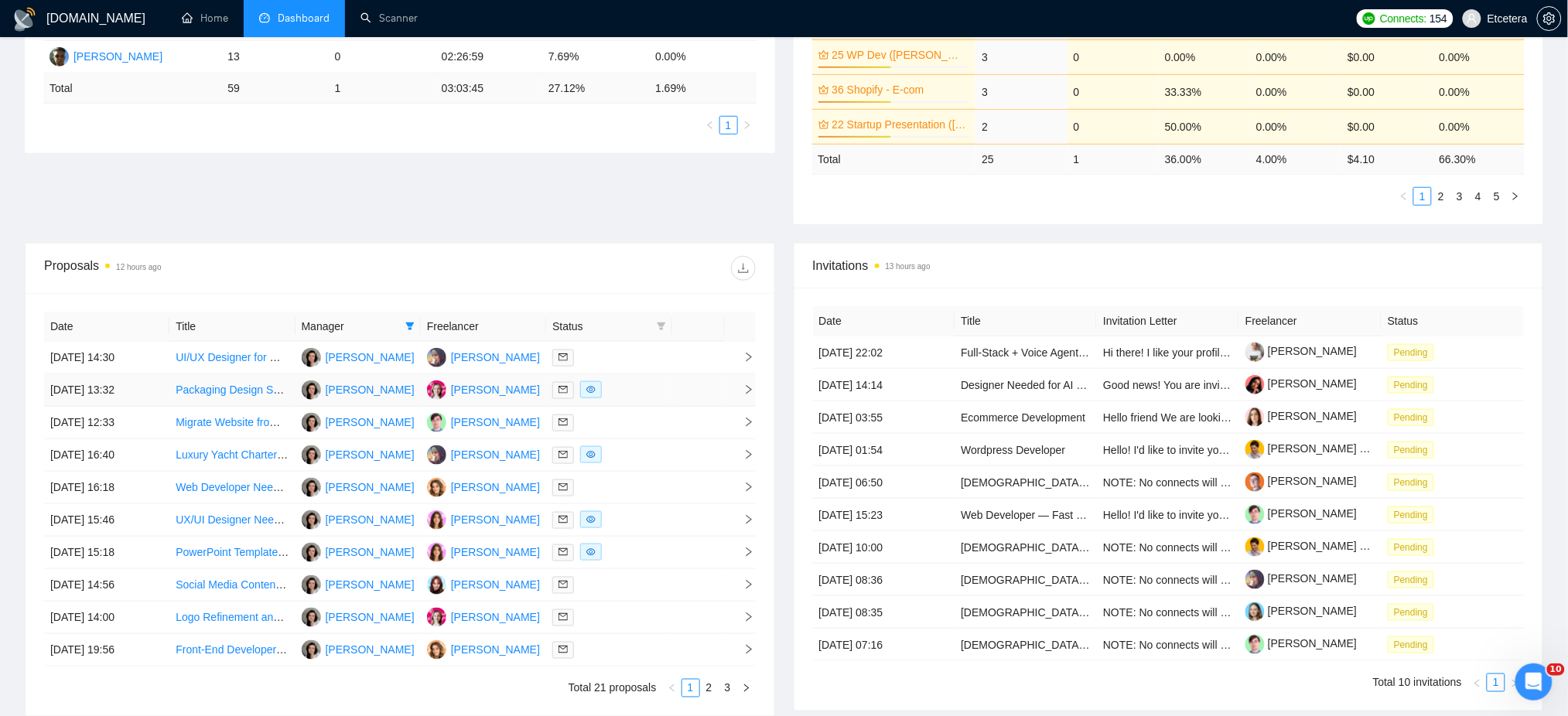
scroll to position [412, 0]
